Goal: Transaction & Acquisition: Purchase product/service

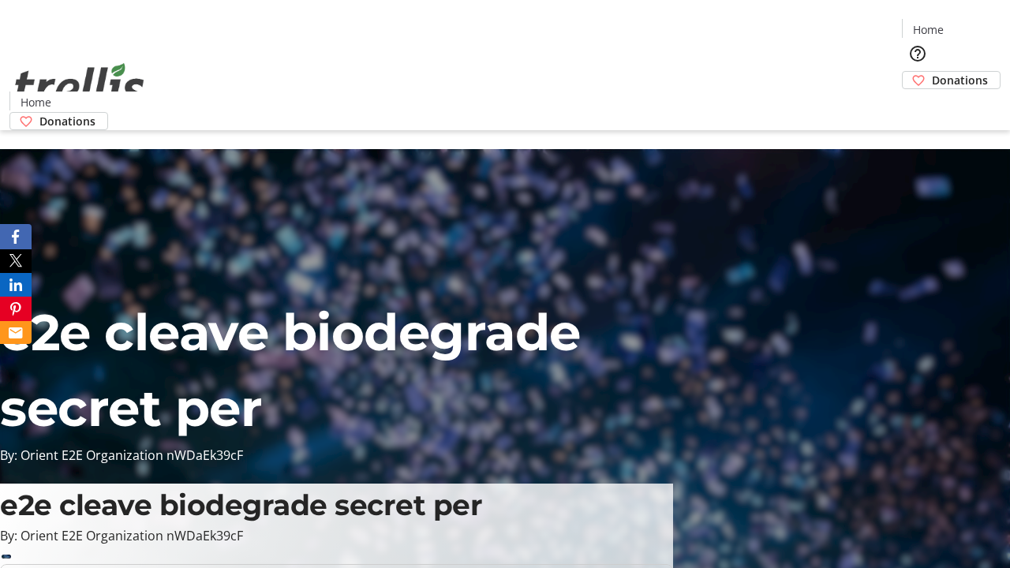
click at [932, 72] on span "Donations" at bounding box center [960, 80] width 56 height 17
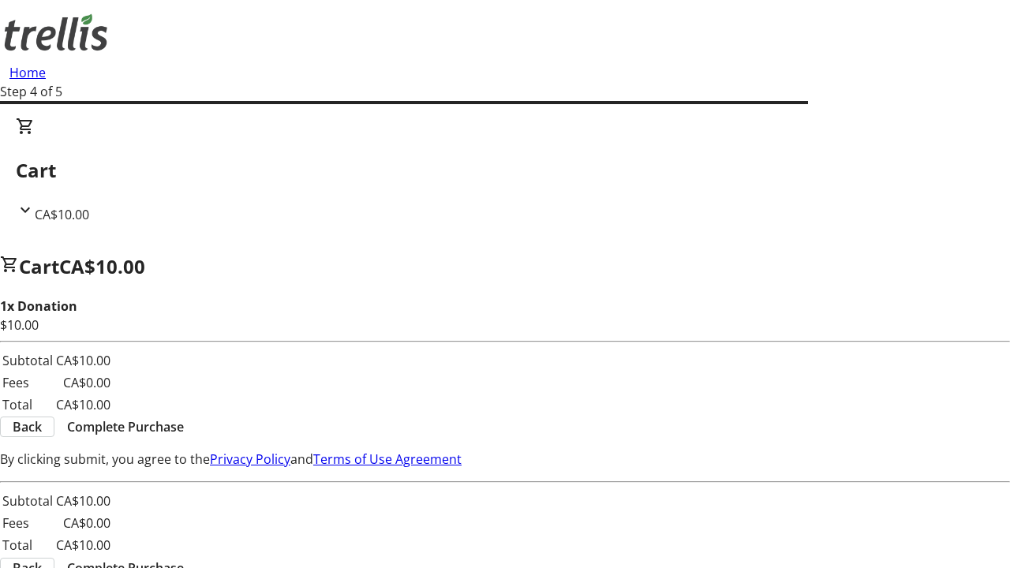
click at [184, 417] on span "Complete Purchase" at bounding box center [125, 426] width 117 height 19
